Goal: Information Seeking & Learning: Learn about a topic

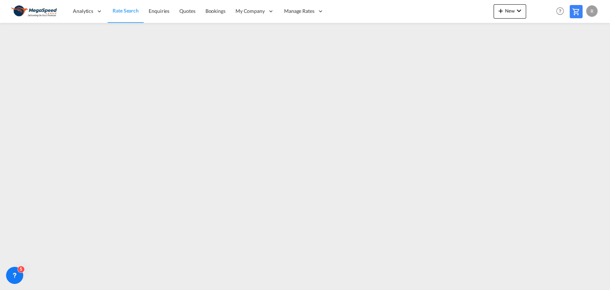
drag, startPoint x: 89, startPoint y: 11, endPoint x: 139, endPoint y: 16, distance: 50.9
click at [117, 20] on ul "Analytics Reports Dashboard Rate Search Enquiries Quotes" at bounding box center [198, 11] width 261 height 23
drag, startPoint x: 90, startPoint y: 10, endPoint x: 135, endPoint y: 10, distance: 45.0
click at [135, 10] on ul "Analytics Reports Dashboard Rate Search Enquiries Quotes" at bounding box center [198, 11] width 261 height 23
click at [133, 9] on span "Rate Search" at bounding box center [125, 10] width 26 height 6
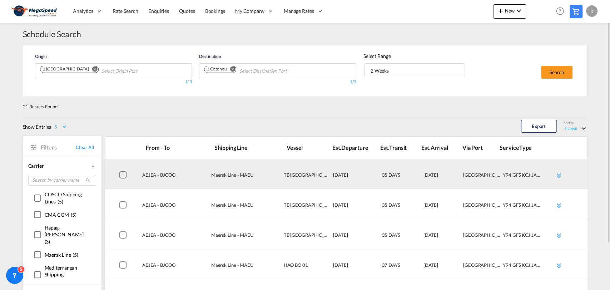
drag, startPoint x: 331, startPoint y: 172, endPoint x: 372, endPoint y: 169, distance: 40.8
click at [372, 169] on div "AEJEA - BJCOO Maersk Line - MAEU TB [GEOGRAPHIC_DATA] [DATE] 35 DAYS [DATE] [GE…" at bounding box center [348, 177] width 459 height 23
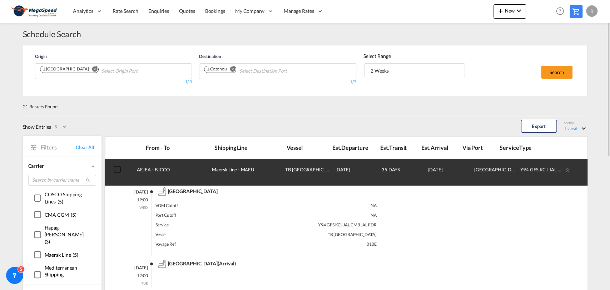
click at [568, 167] on md-icon "icon-chevron-double-up md-link-fg" at bounding box center [566, 170] width 9 height 9
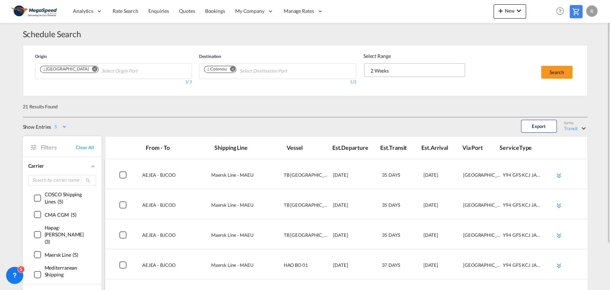
click at [404, 75] on md-select "2 Weeks 2 Weeks 4 Weeks 6 Weeks" at bounding box center [414, 70] width 101 height 14
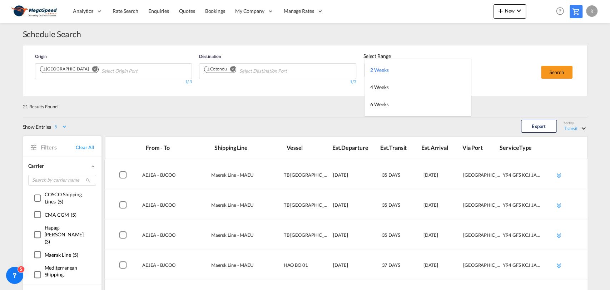
click at [404, 70] on md-option "2 Weeks" at bounding box center [417, 69] width 106 height 17
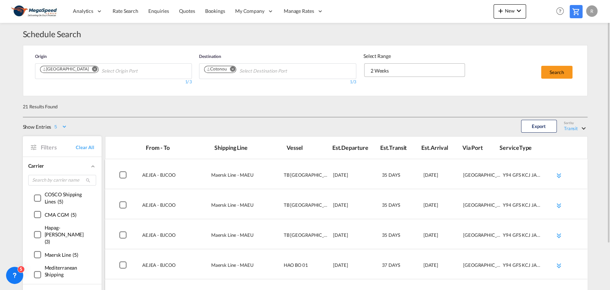
click at [400, 70] on span "2 Weeks" at bounding box center [416, 70] width 93 height 7
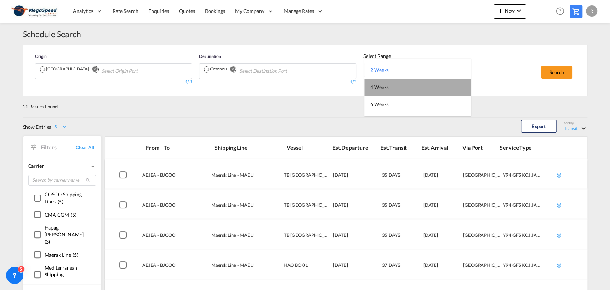
click at [395, 90] on md-option "4 Weeks" at bounding box center [417, 87] width 106 height 17
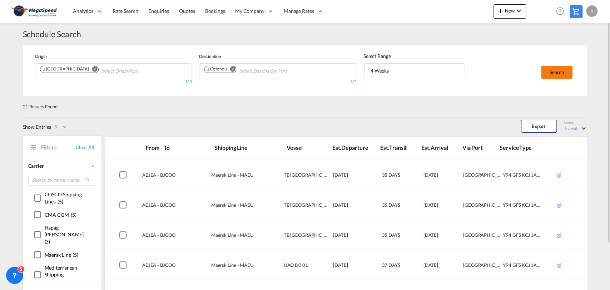
click at [549, 69] on button "Search" at bounding box center [556, 72] width 31 height 13
click at [582, 127] on span "Select: Transit" at bounding box center [583, 127] width 4 height 4
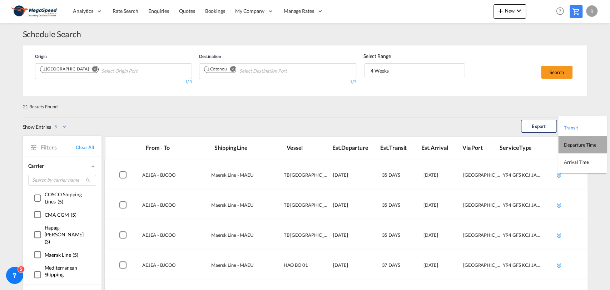
click at [579, 140] on md-option "Departure Time" at bounding box center [582, 144] width 49 height 17
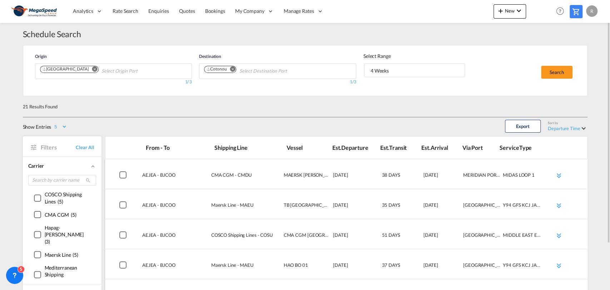
scroll to position [53, 0]
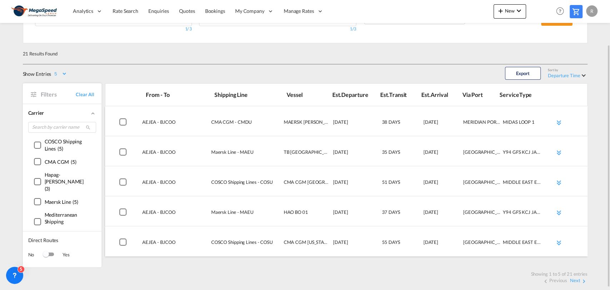
click at [37, 198] on div "()" at bounding box center [37, 201] width 7 height 7
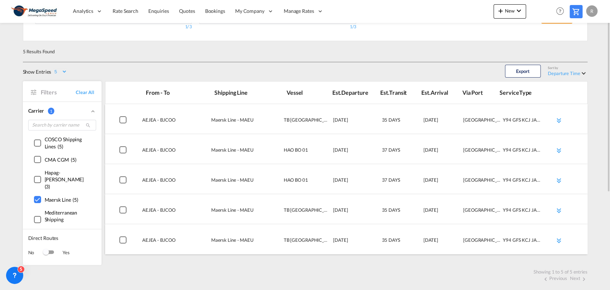
scroll to position [2, 0]
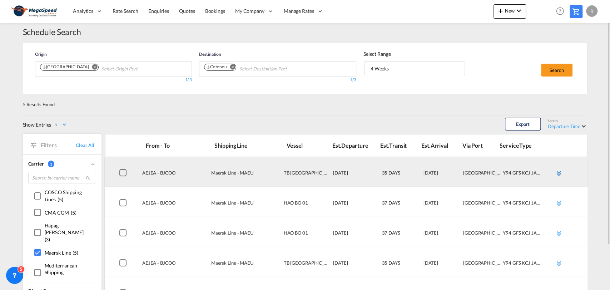
click at [556, 172] on md-icon "icon-chevron-double-down md-link-fg" at bounding box center [558, 173] width 9 height 9
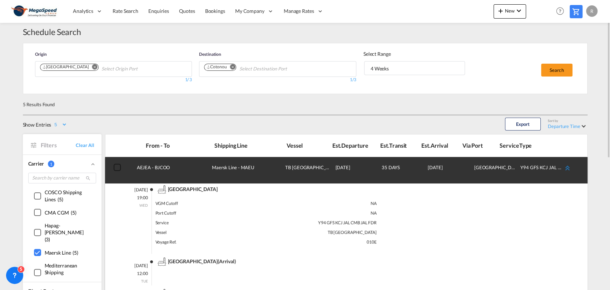
click at [570, 166] on md-icon "icon-chevron-double-up md-link-fg" at bounding box center [566, 168] width 9 height 9
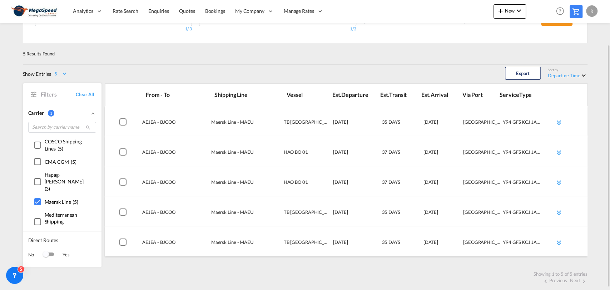
scroll to position [55, 0]
